Goal: Transaction & Acquisition: Book appointment/travel/reservation

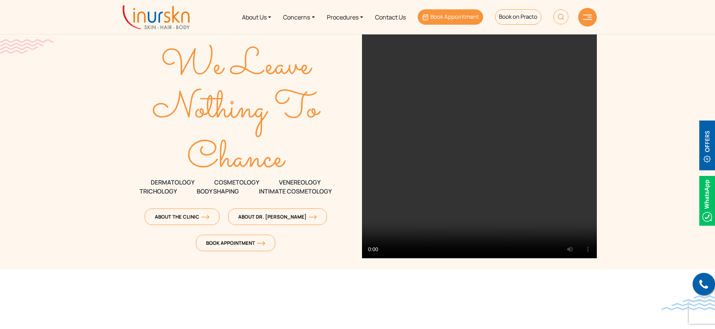
click at [444, 15] on span "Book Appointment" at bounding box center [454, 17] width 49 height 8
click at [443, 15] on span "Book Appointment" at bounding box center [454, 17] width 49 height 8
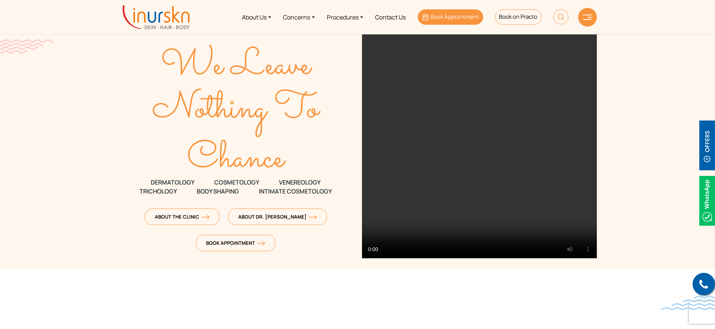
click at [443, 15] on span "Book Appointment" at bounding box center [454, 17] width 49 height 8
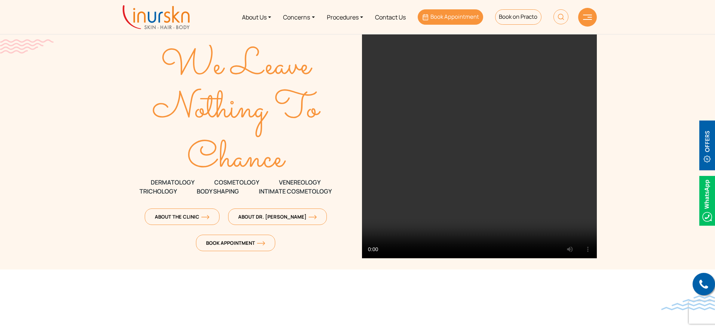
click at [442, 15] on span "Book Appointment" at bounding box center [454, 17] width 49 height 8
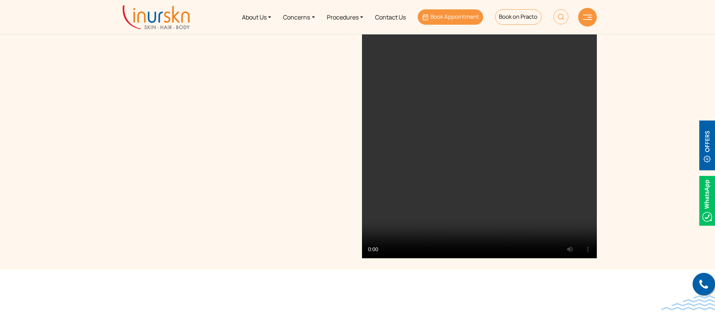
click at [458, 19] on span "Book Appointment" at bounding box center [454, 17] width 49 height 8
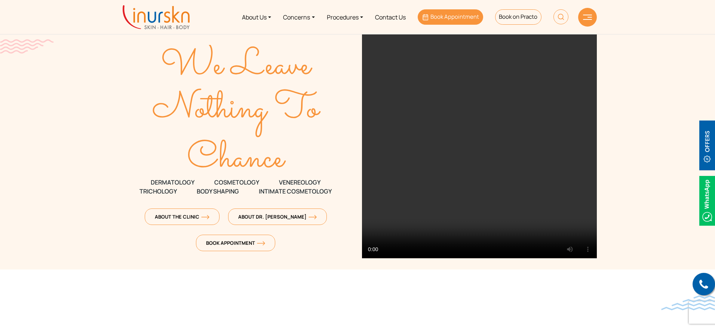
click at [458, 19] on span "Book Appointment" at bounding box center [454, 17] width 49 height 8
click at [342, 16] on link "Procedures" at bounding box center [345, 17] width 48 height 28
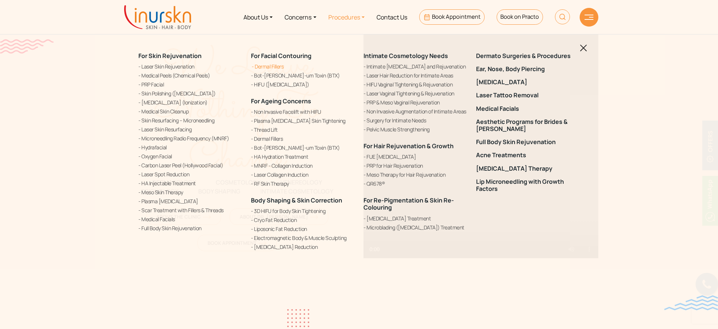
click at [281, 67] on link "Dermal Fillers" at bounding box center [303, 66] width 104 height 8
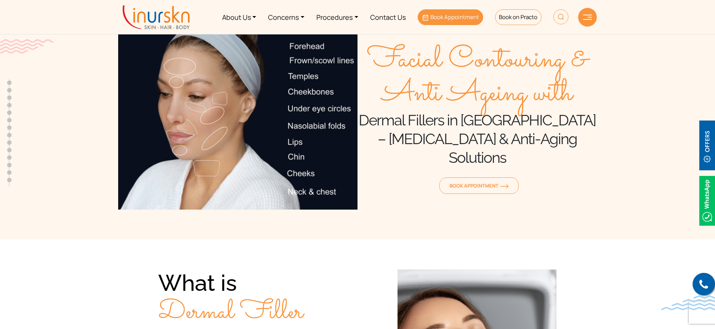
click at [463, 20] on span "Book Appointment" at bounding box center [454, 17] width 49 height 8
click at [451, 16] on span "Book Appointment" at bounding box center [454, 17] width 49 height 8
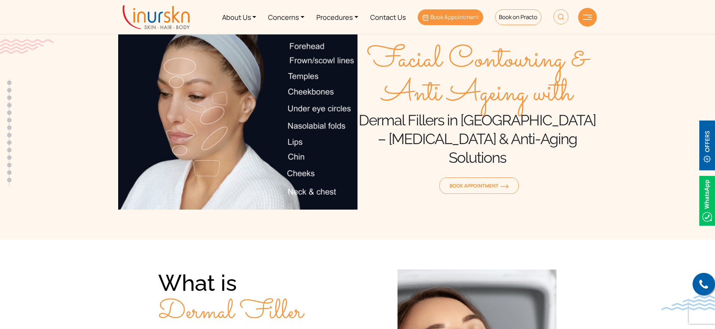
click at [451, 16] on span "Book Appointment" at bounding box center [454, 17] width 49 height 8
drag, startPoint x: 451, startPoint y: 16, endPoint x: 430, endPoint y: 26, distance: 22.6
click at [430, 26] on li "Book Appointment" at bounding box center [450, 17] width 77 height 28
click at [503, 16] on span "Book on Practo" at bounding box center [518, 17] width 38 height 8
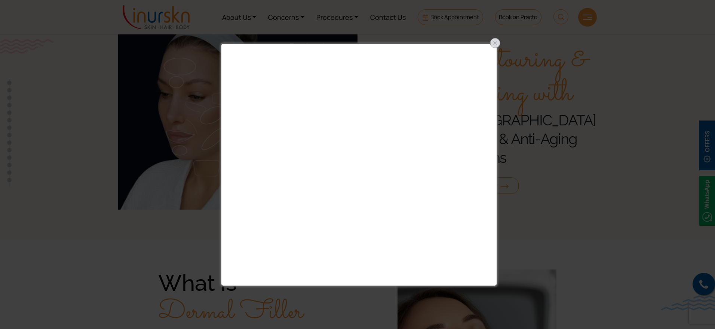
click at [494, 43] on div at bounding box center [495, 43] width 12 height 12
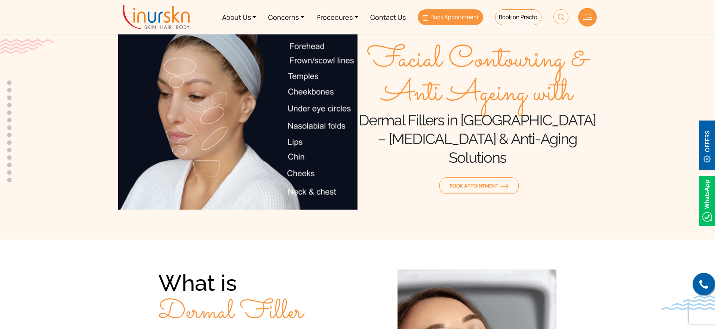
click at [460, 16] on span "Book Appointment" at bounding box center [454, 17] width 49 height 8
click at [453, 15] on span "Book Appointment" at bounding box center [454, 17] width 49 height 8
